Goal: Information Seeking & Learning: Learn about a topic

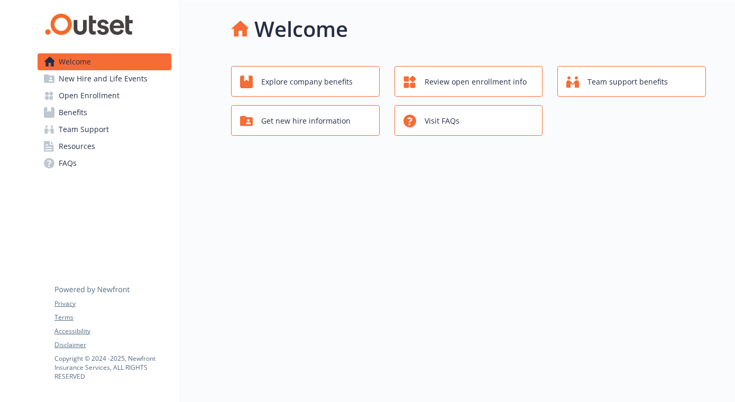
click at [328, 82] on span "Explore company benefits" at bounding box center [306, 82] width 91 height 20
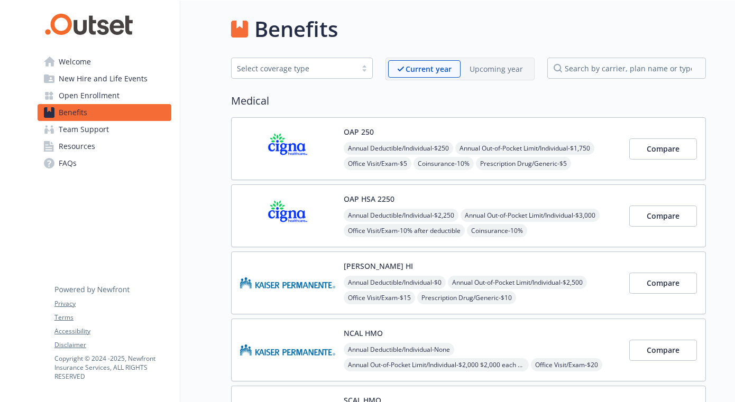
click at [471, 68] on p "Upcoming year" at bounding box center [495, 68] width 53 height 11
click at [426, 74] on p "Current year" at bounding box center [419, 68] width 45 height 11
click at [471, 72] on p "Upcoming year" at bounding box center [495, 68] width 53 height 11
click at [426, 73] on p "Current year" at bounding box center [419, 68] width 45 height 11
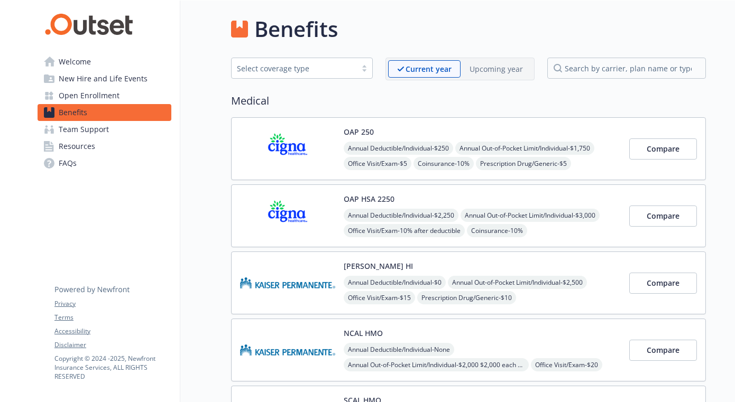
click at [590, 173] on div "OAP 250 Annual Deductible/Individual - $250 Annual Out-of-Pocket Limit/Individu…" at bounding box center [468, 148] width 475 height 63
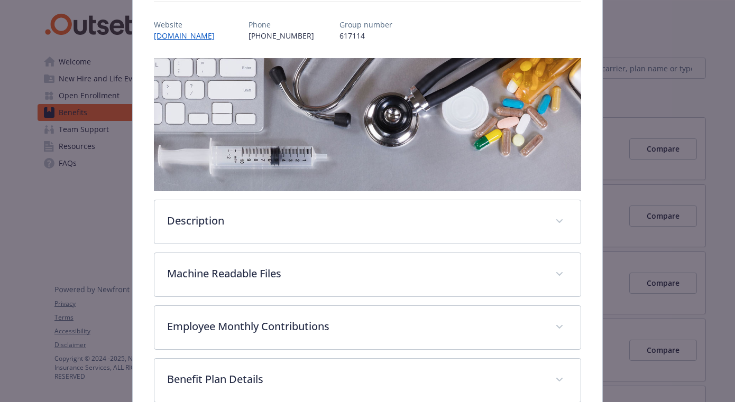
scroll to position [125, 0]
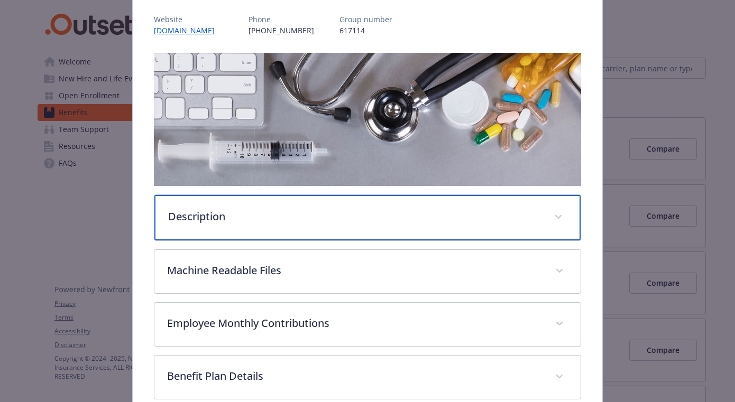
click at [405, 237] on div "Description" at bounding box center [367, 217] width 426 height 45
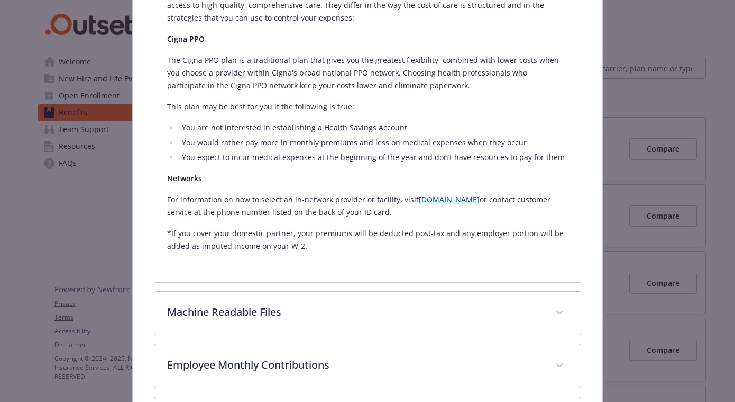
scroll to position [402, 0]
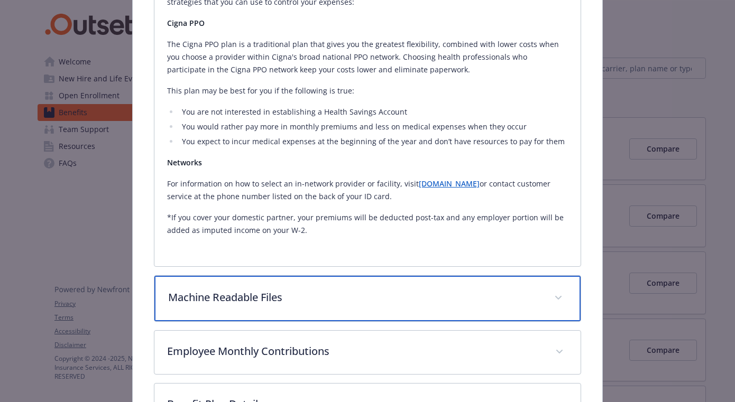
click at [384, 294] on p "Machine Readable Files" at bounding box center [354, 298] width 373 height 16
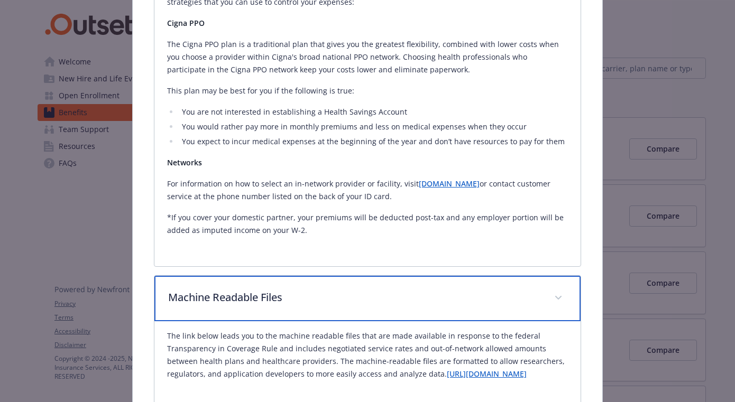
scroll to position [428, 0]
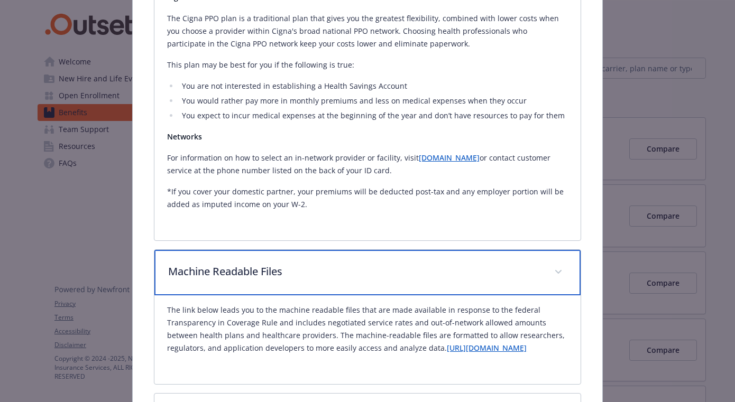
click at [381, 274] on p "Machine Readable Files" at bounding box center [354, 272] width 373 height 16
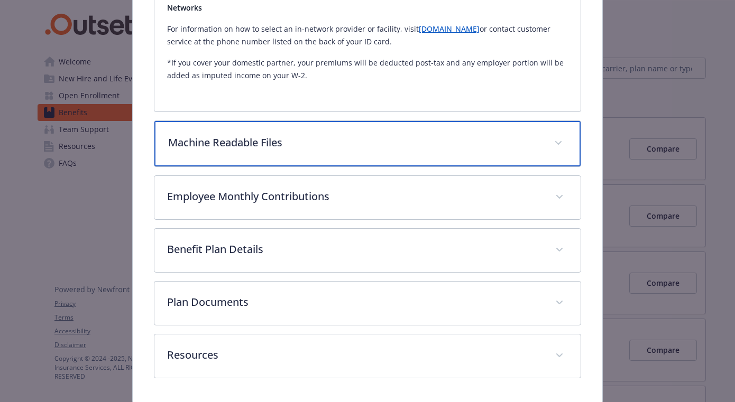
scroll to position [558, 0]
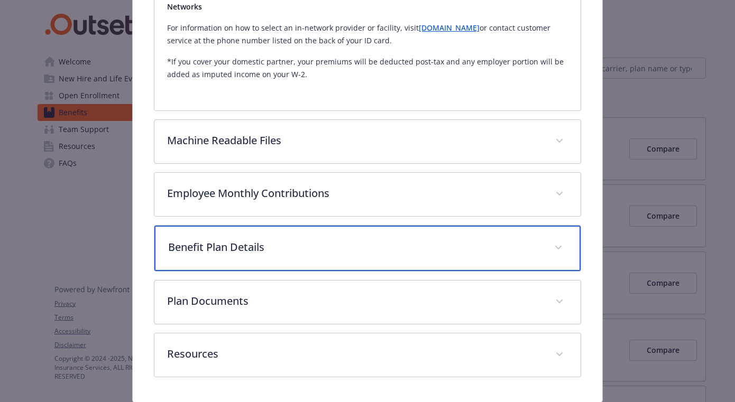
click at [366, 247] on p "Benefit Plan Details" at bounding box center [354, 247] width 373 height 16
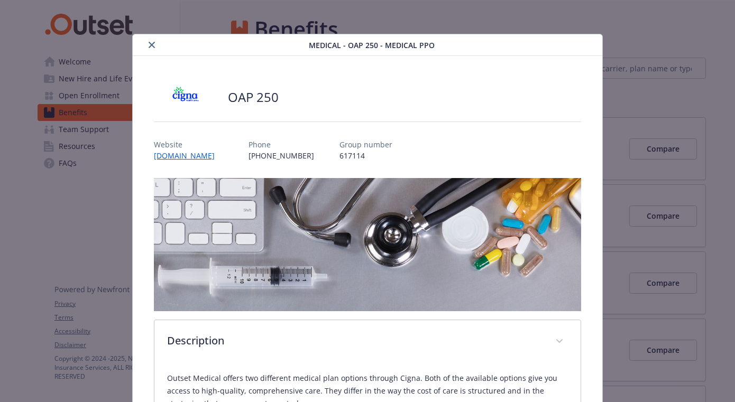
scroll to position [0, 0]
click at [146, 46] on button "close" at bounding box center [151, 45] width 13 height 13
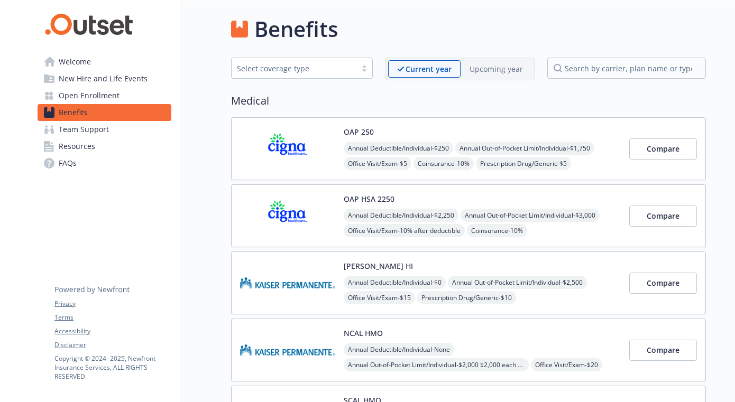
click at [494, 73] on p "Upcoming year" at bounding box center [495, 68] width 53 height 11
click at [429, 70] on p "Current year" at bounding box center [419, 68] width 45 height 11
click at [424, 64] on p "Current year" at bounding box center [428, 68] width 46 height 11
click at [496, 71] on p "Upcoming year" at bounding box center [495, 68] width 53 height 11
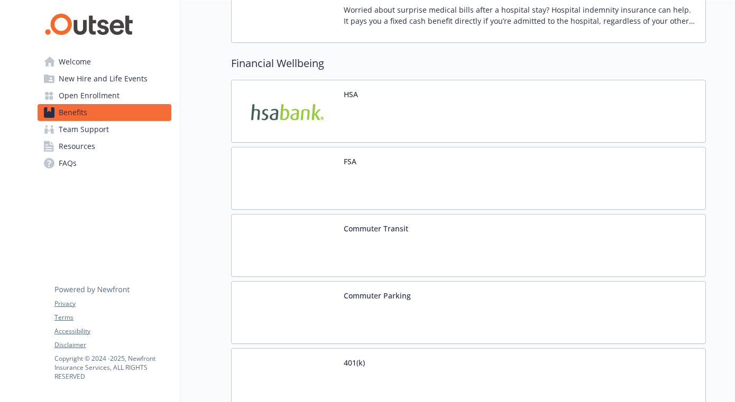
scroll to position [1715, 0]
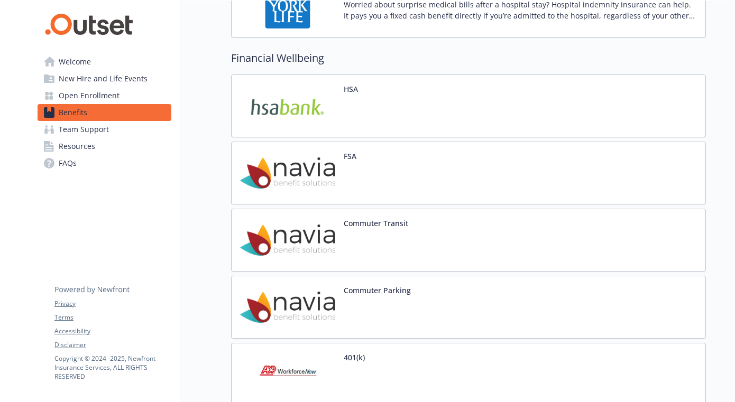
click at [372, 290] on button "Commuter Parking" at bounding box center [377, 290] width 67 height 11
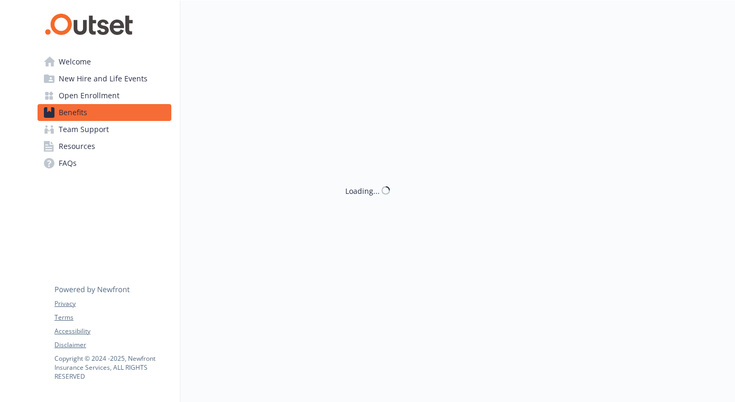
scroll to position [1, 0]
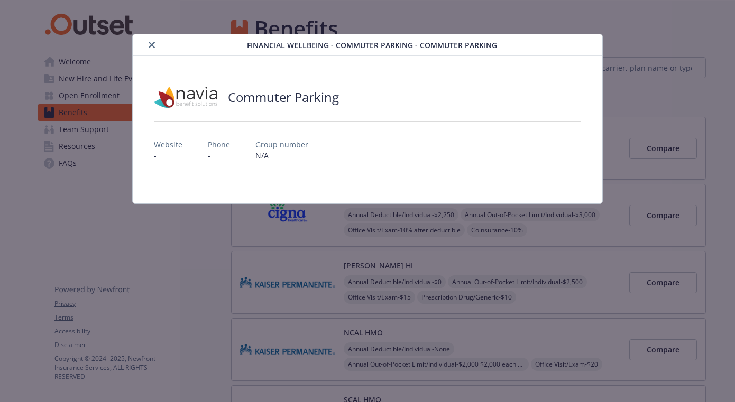
click at [149, 47] on icon "close" at bounding box center [152, 45] width 6 height 6
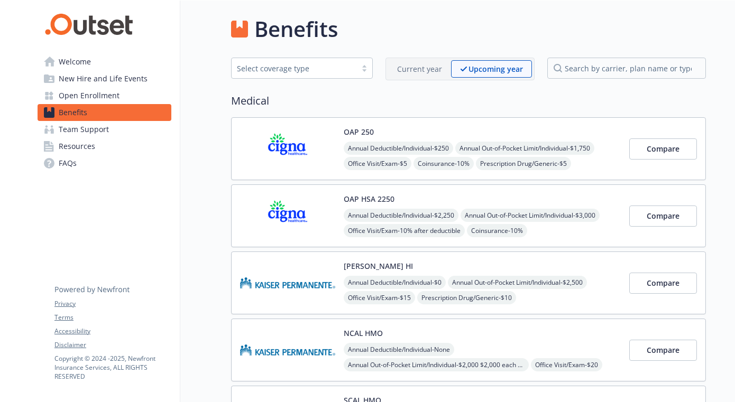
click at [308, 70] on div "Select coverage type" at bounding box center [294, 68] width 114 height 11
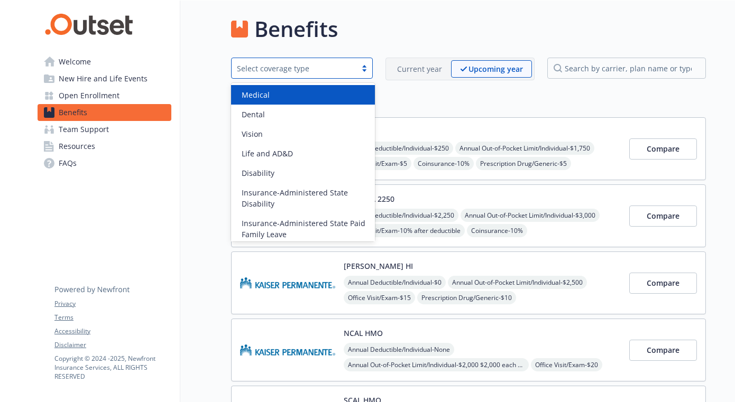
click at [443, 98] on h2 "Medical" at bounding box center [468, 101] width 475 height 16
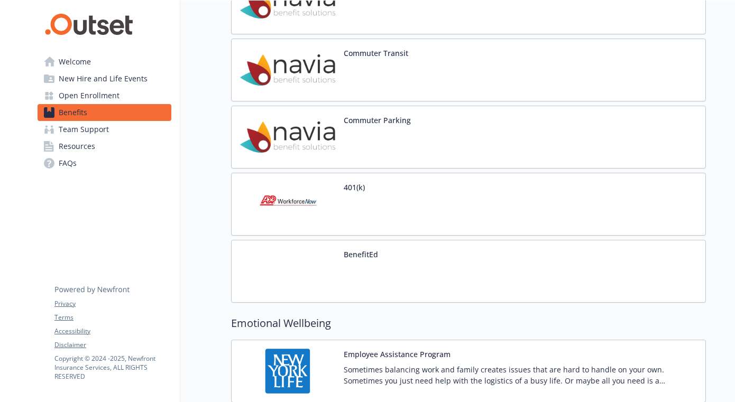
scroll to position [1914, 0]
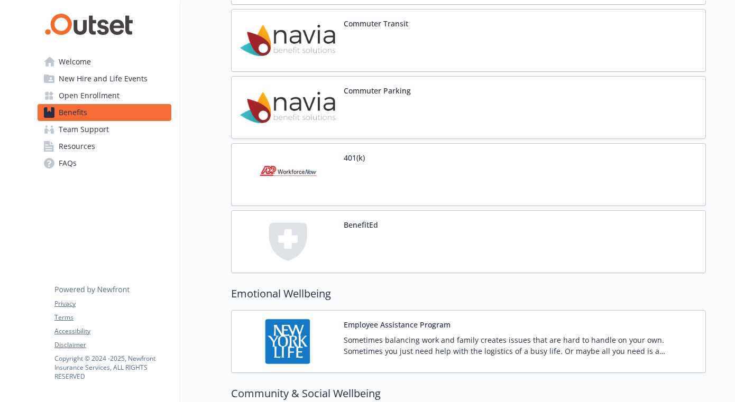
click at [349, 159] on button "401(k)" at bounding box center [354, 157] width 21 height 11
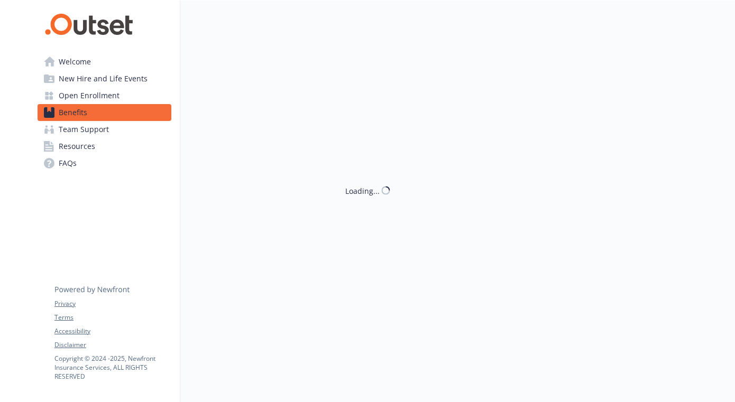
scroll to position [1, 0]
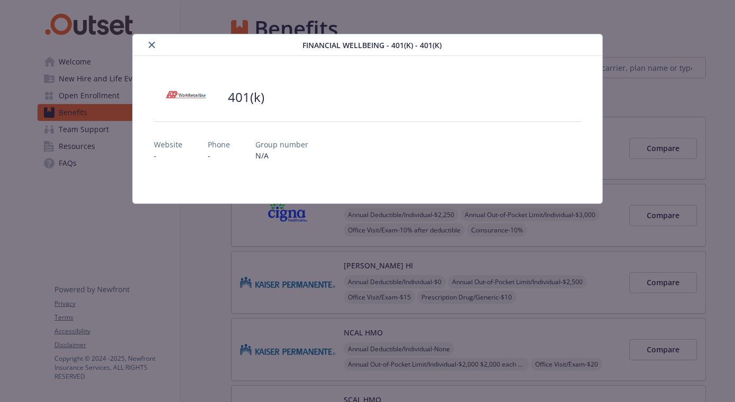
click at [149, 44] on icon "close" at bounding box center [152, 45] width 6 height 6
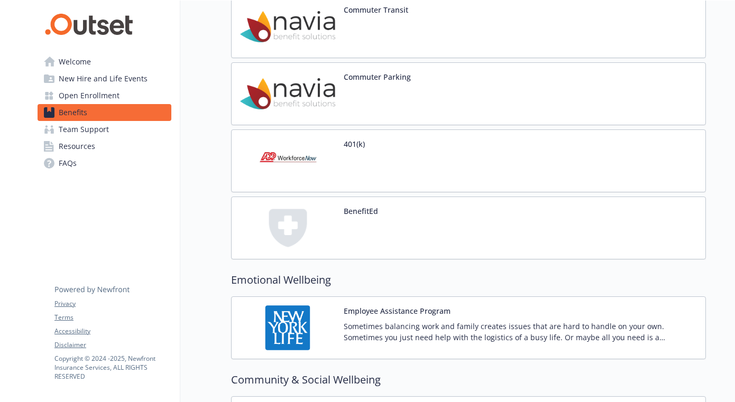
scroll to position [1932, 0]
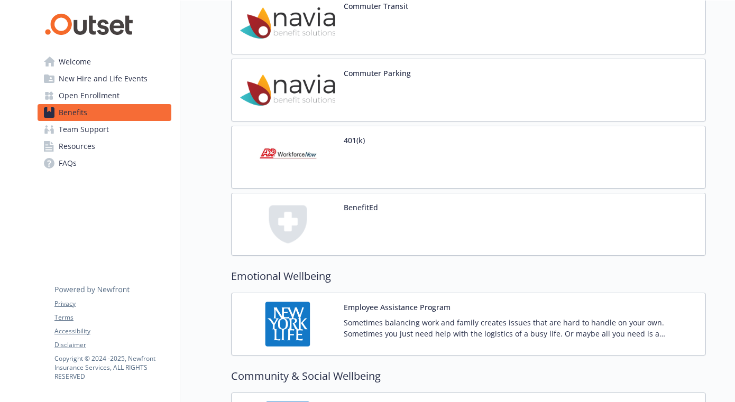
click at [279, 156] on img at bounding box center [287, 157] width 95 height 45
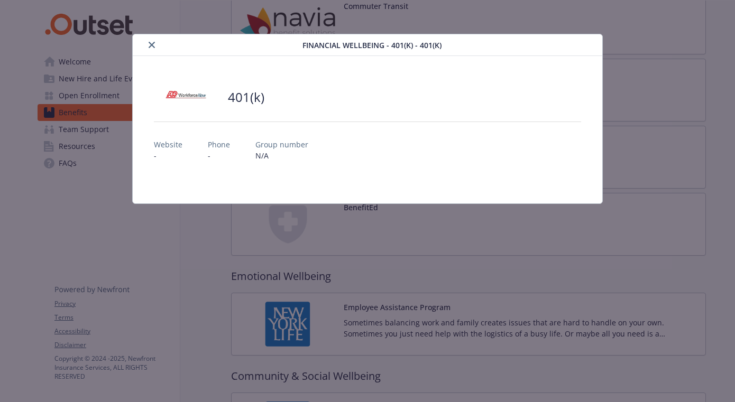
click at [150, 40] on button "close" at bounding box center [151, 45] width 13 height 13
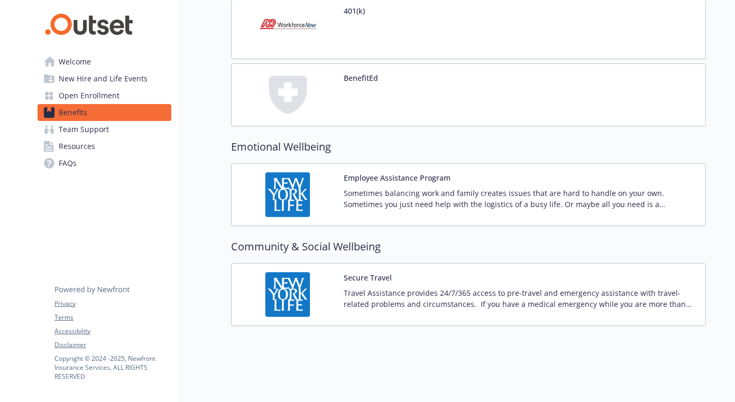
click at [362, 77] on button "BenefitEd" at bounding box center [361, 77] width 34 height 11
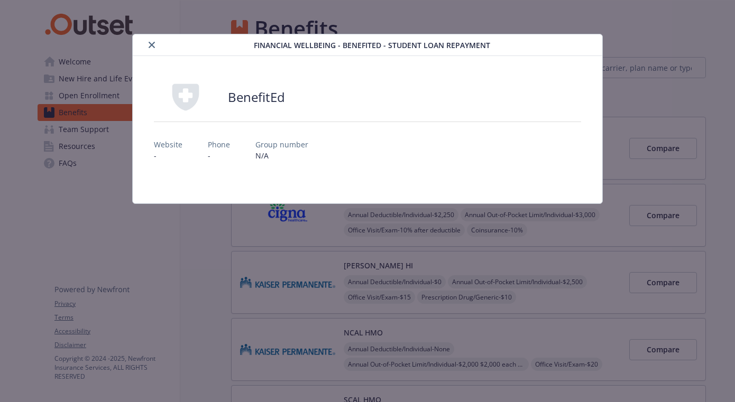
click at [152, 47] on icon "close" at bounding box center [152, 45] width 6 height 6
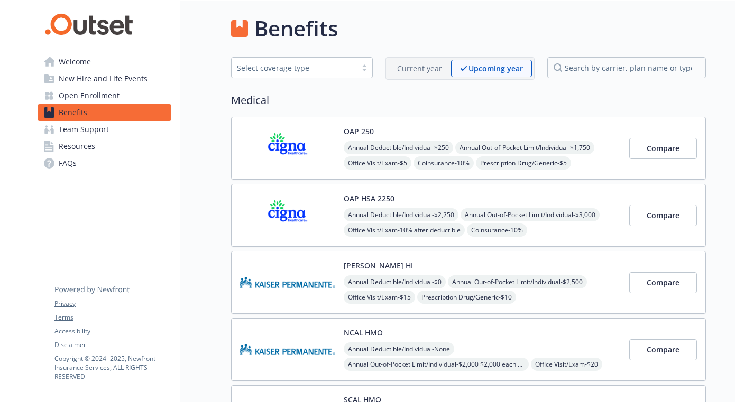
click at [77, 114] on span "Benefits" at bounding box center [73, 112] width 29 height 17
click at [78, 132] on span "Team Support" at bounding box center [84, 129] width 50 height 17
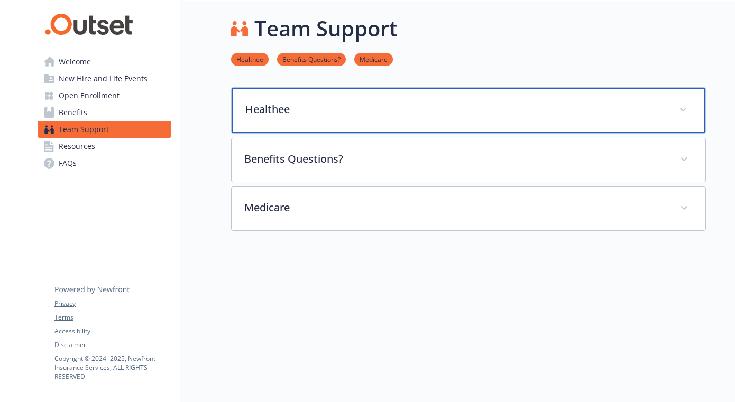
click at [316, 121] on div "Healthee" at bounding box center [468, 110] width 474 height 45
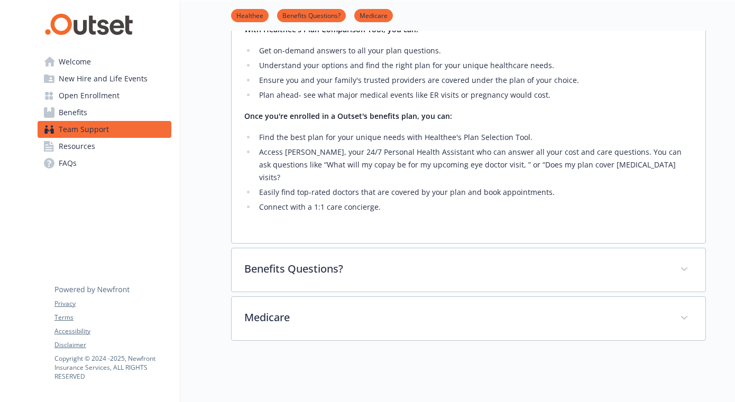
scroll to position [166, 0]
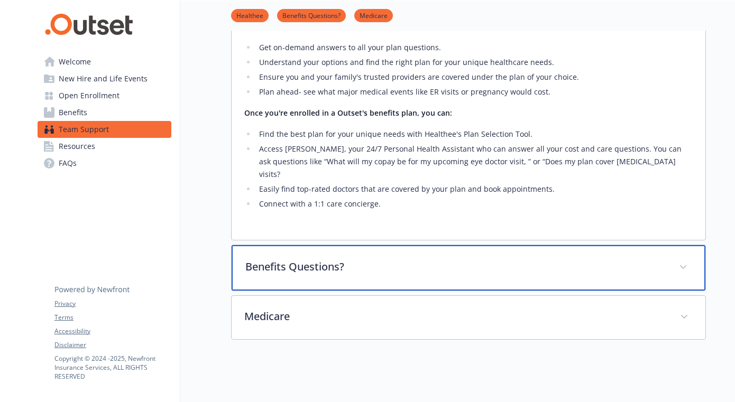
click at [312, 264] on div "Benefits Questions?" at bounding box center [468, 267] width 474 height 45
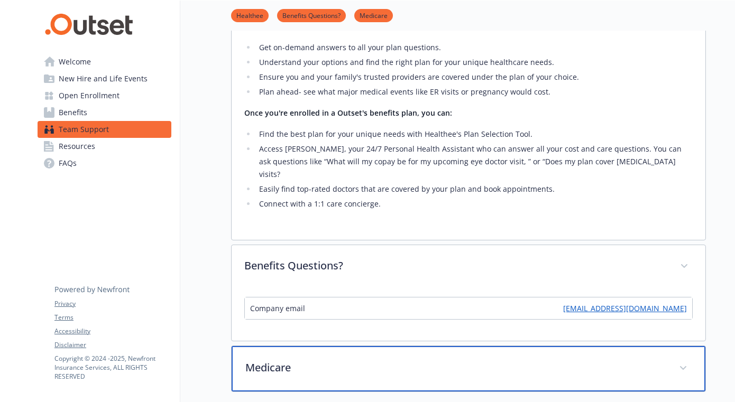
click at [316, 360] on p "Medicare" at bounding box center [455, 368] width 421 height 16
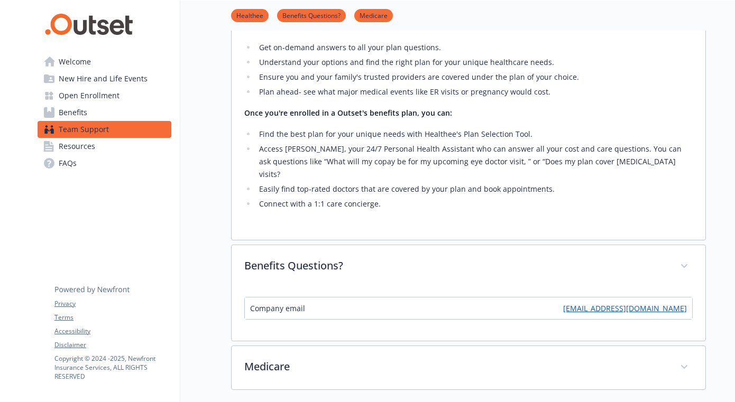
click at [87, 144] on span "Resources" at bounding box center [77, 146] width 36 height 17
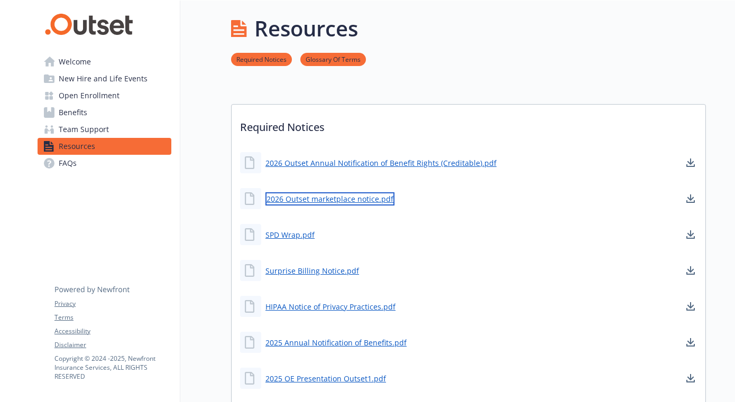
click at [291, 198] on link "2026 Outset marketplace notice.pdf" at bounding box center [329, 198] width 129 height 13
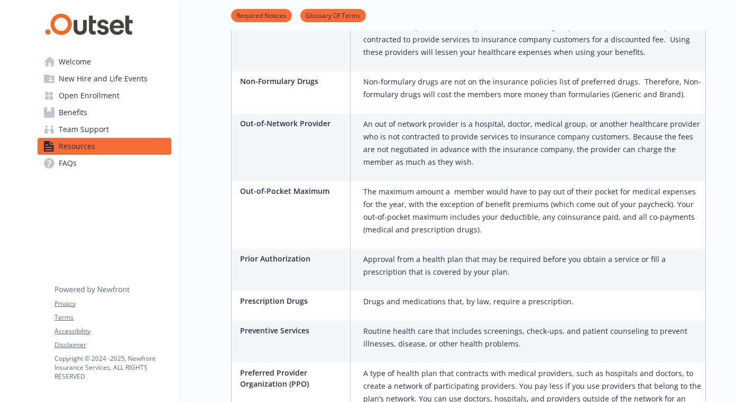
scroll to position [1353, 0]
